Goal: Submit feedback/report problem: Submit feedback/report problem

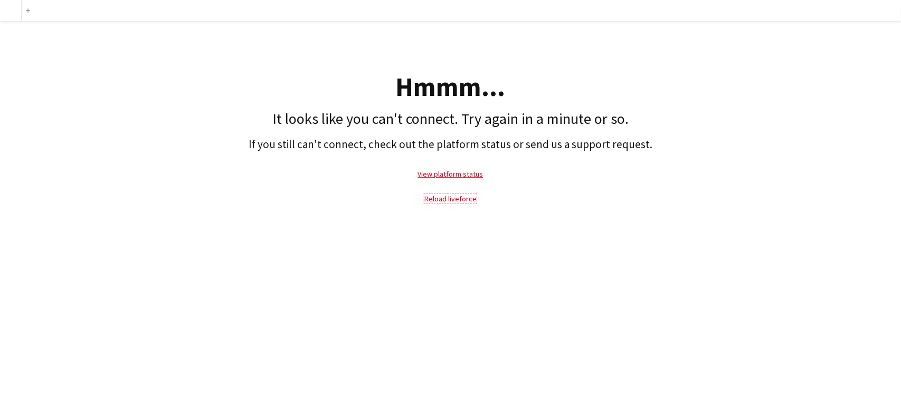
click at [430, 198] on link "Reload liveforce" at bounding box center [450, 198] width 52 height 9
click at [458, 176] on link "View platform status" at bounding box center [450, 173] width 65 height 9
